Goal: Task Accomplishment & Management: Use online tool/utility

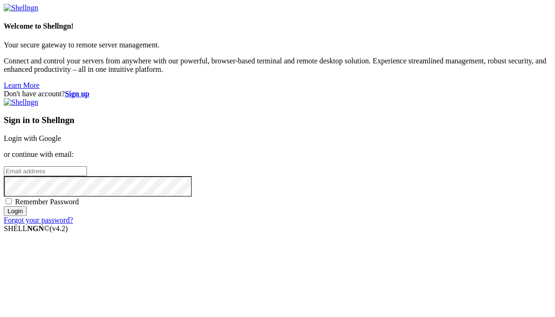
click at [61, 134] on link "Login with Google" at bounding box center [32, 138] width 57 height 8
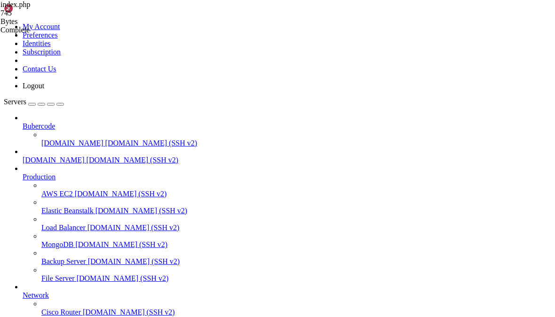
type input "/home/[DOMAIN_NAME][URL]"
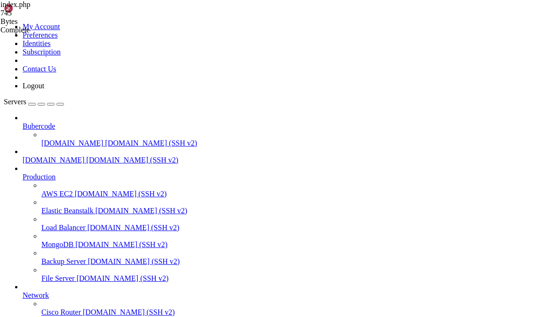
scroll to position [172, 0]
type textarea "abcde fg"
